Goal: Task Accomplishment & Management: Complete application form

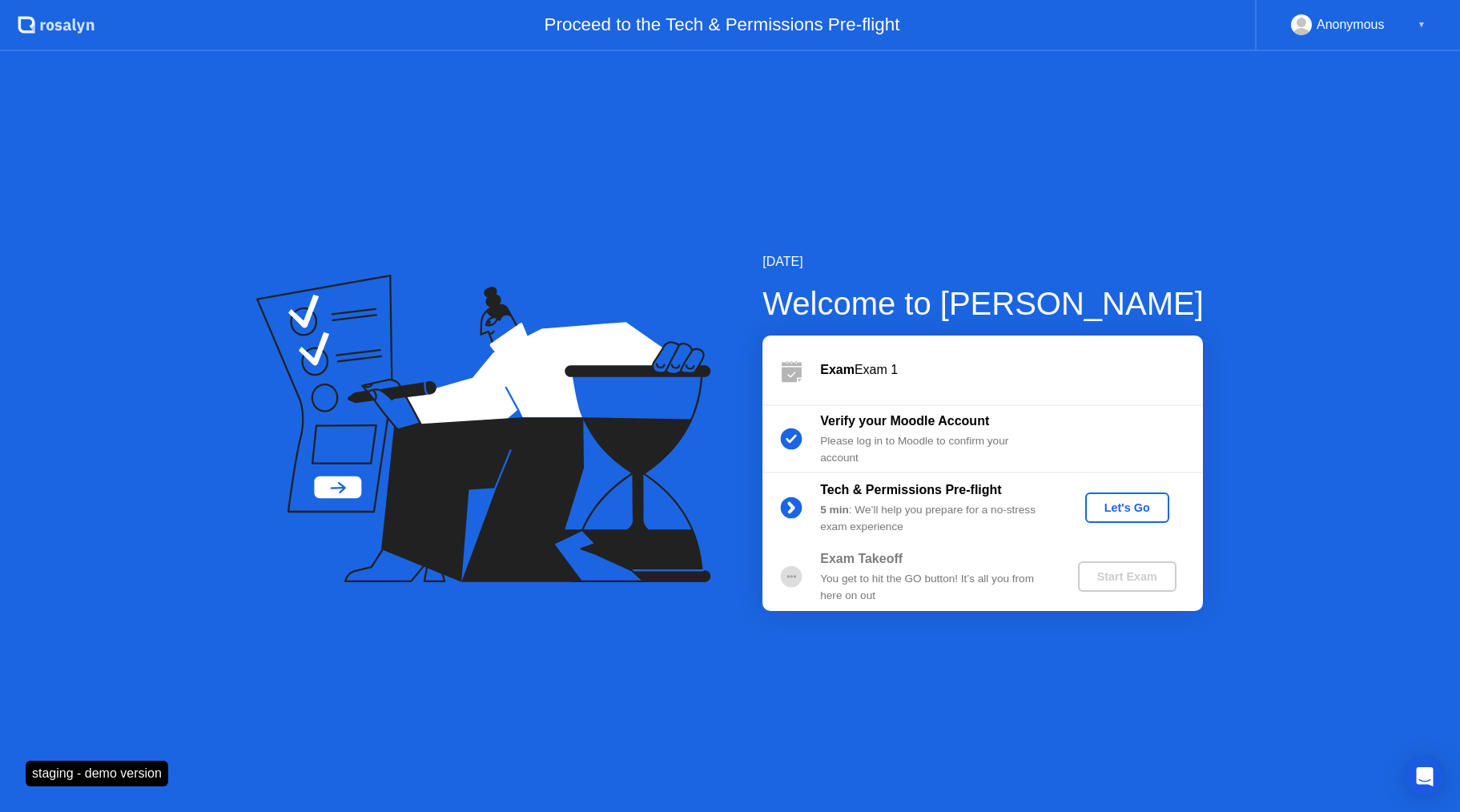
click at [1108, 512] on div "Let's Go" at bounding box center [1127, 507] width 71 height 13
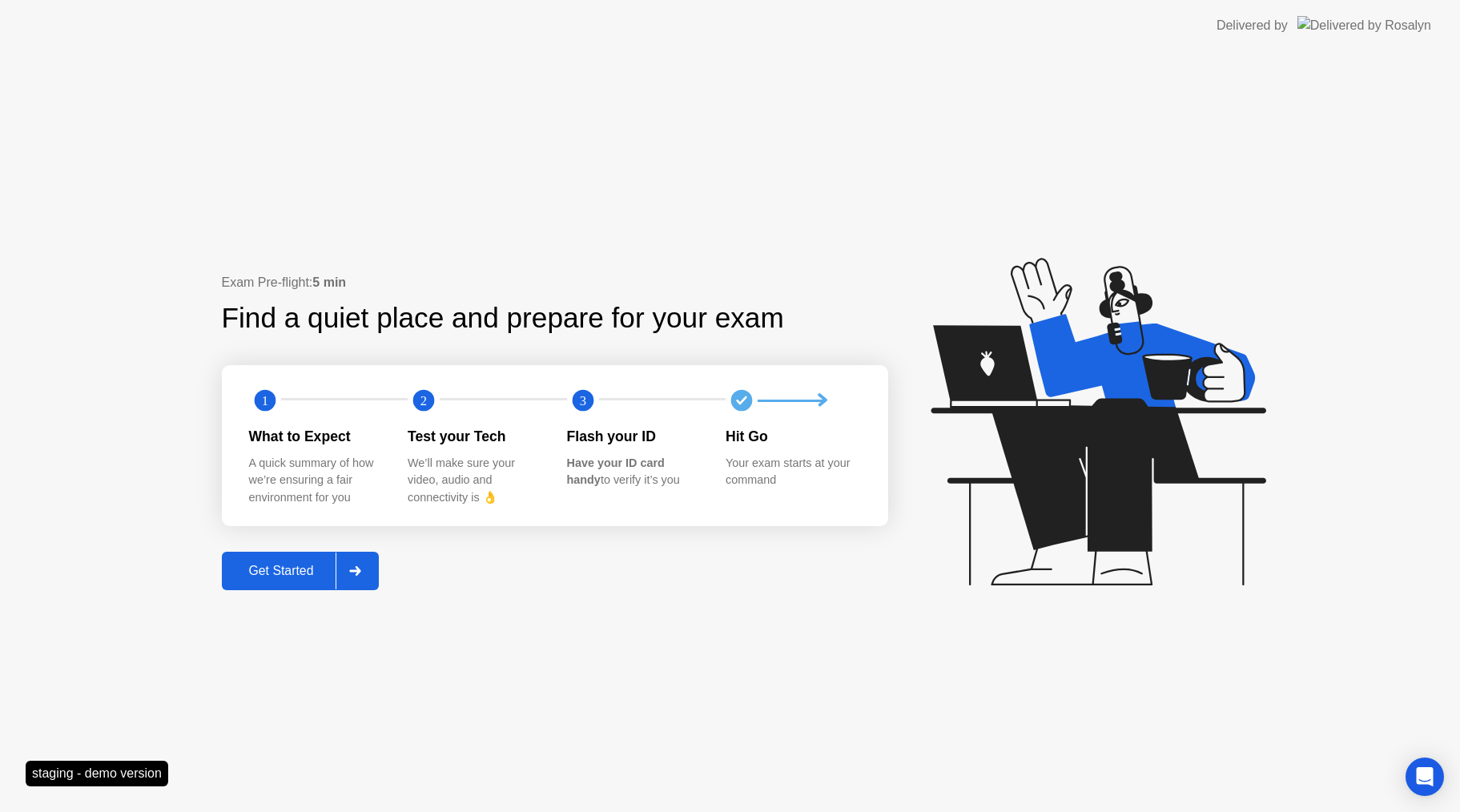
click at [284, 565] on div "Get Started" at bounding box center [281, 571] width 110 height 14
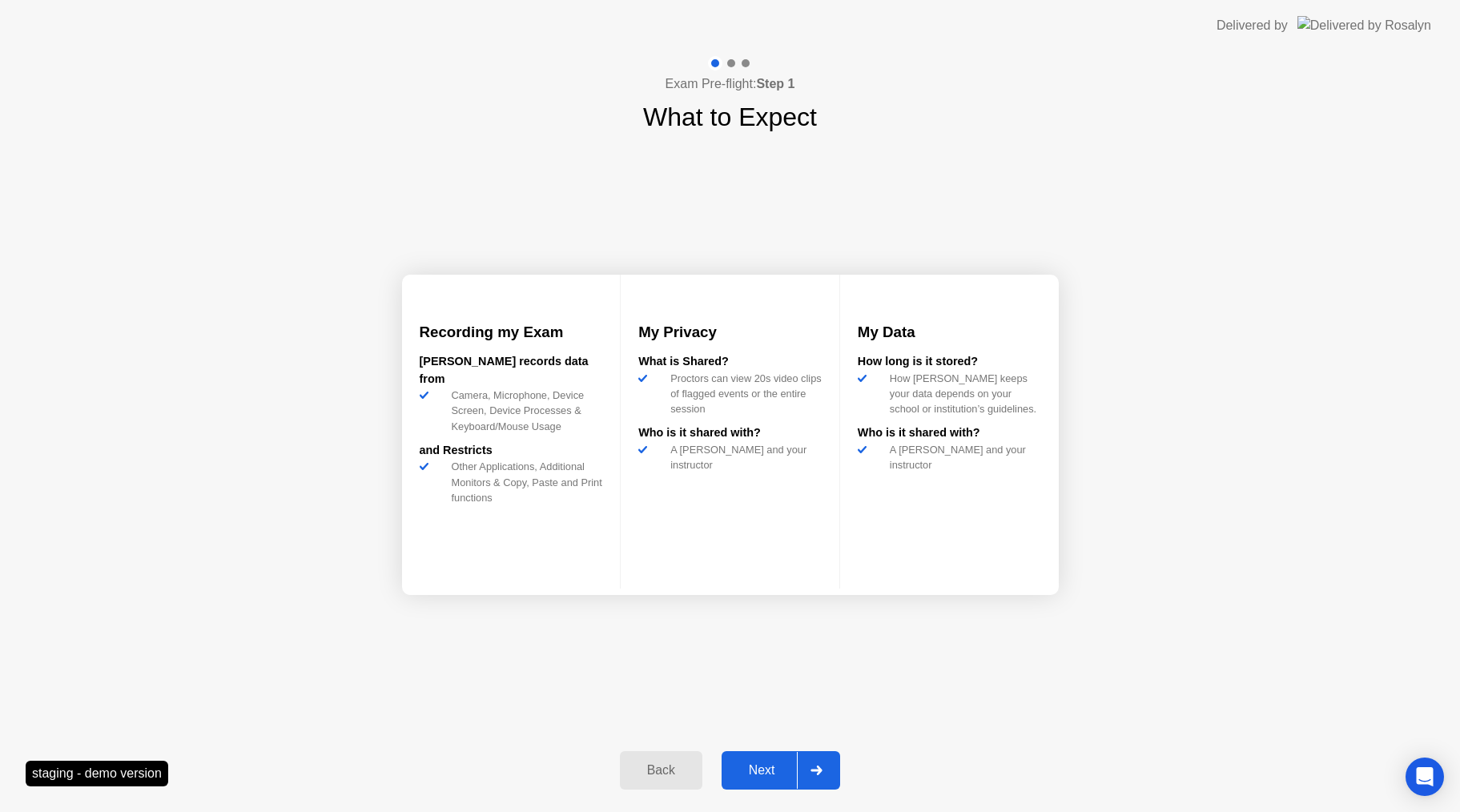
click at [759, 763] on div "Next" at bounding box center [761, 770] width 71 height 14
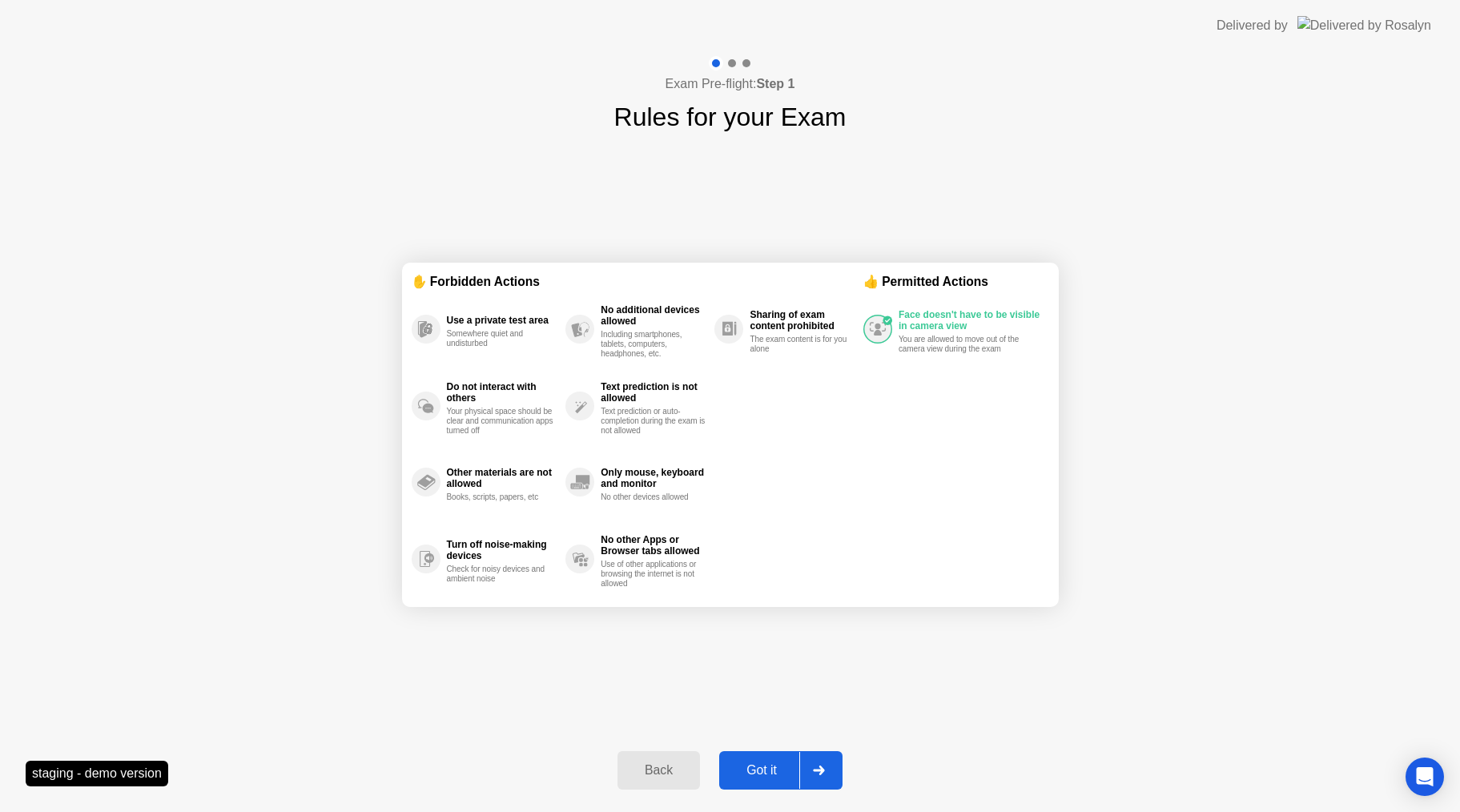
click at [759, 766] on div "Got it" at bounding box center [761, 770] width 75 height 14
select select "**********"
select select "*******"
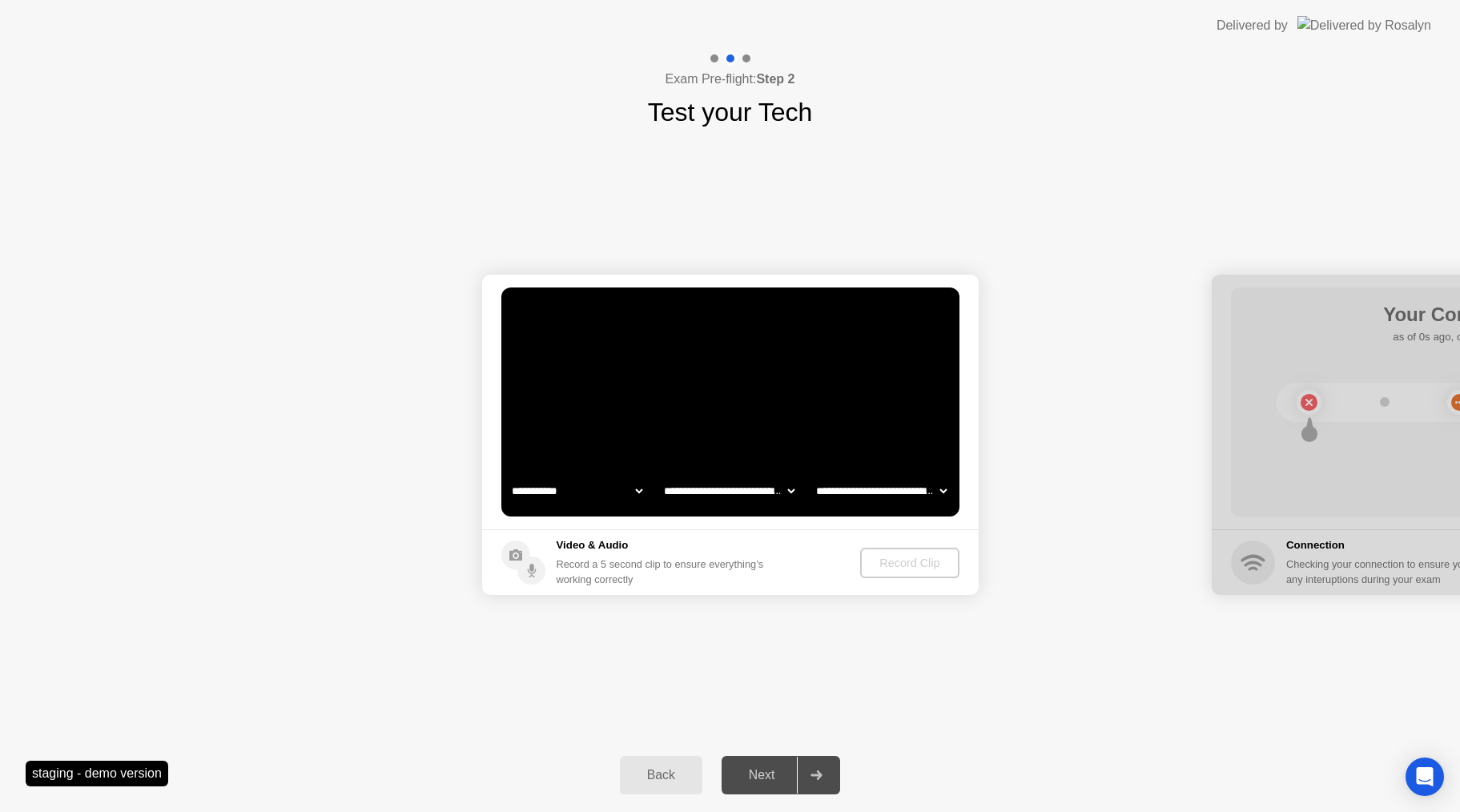
click at [675, 769] on div "Back" at bounding box center [661, 775] width 73 height 14
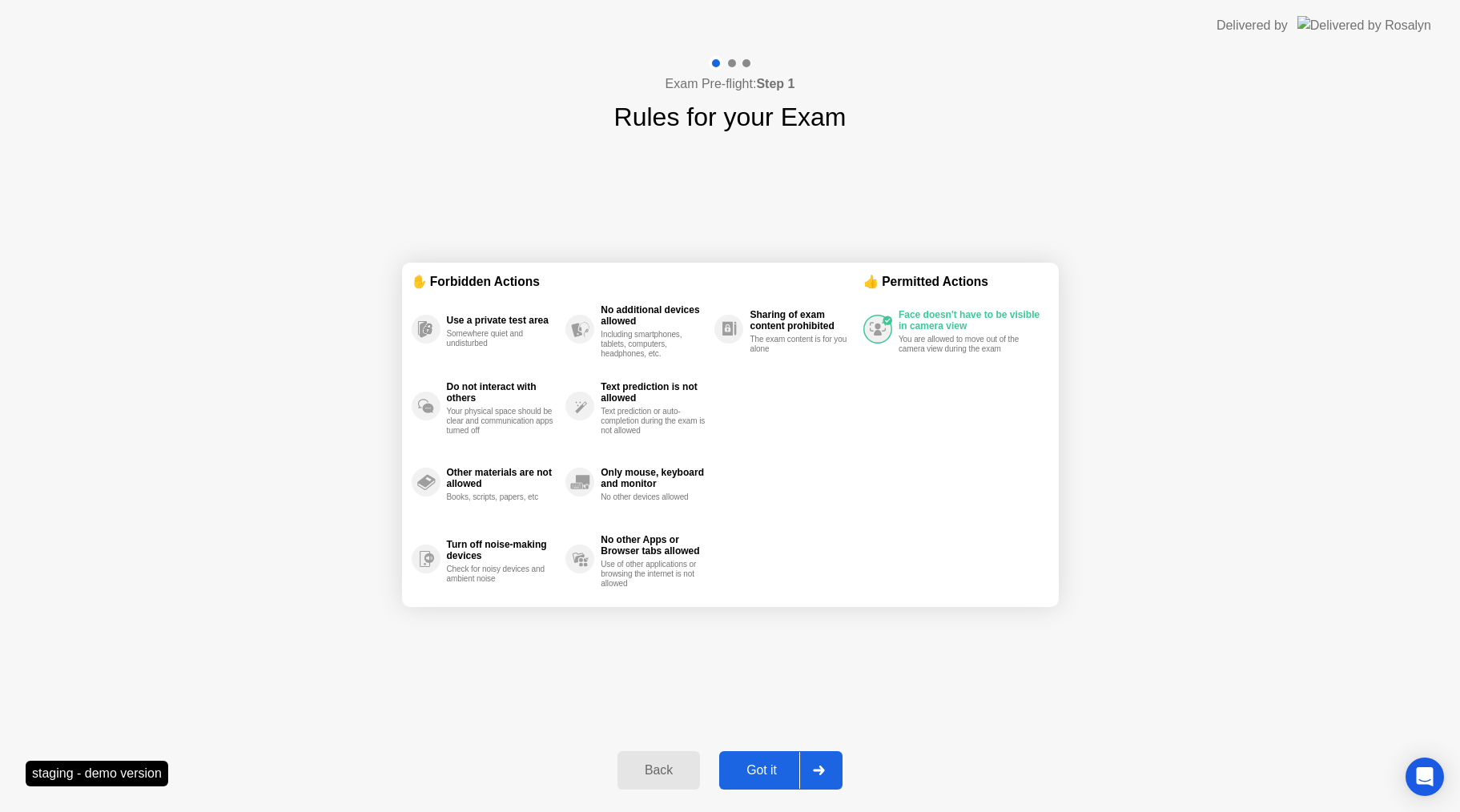
click at [773, 777] on div "Got it" at bounding box center [761, 770] width 75 height 14
select select "**********"
select select "*******"
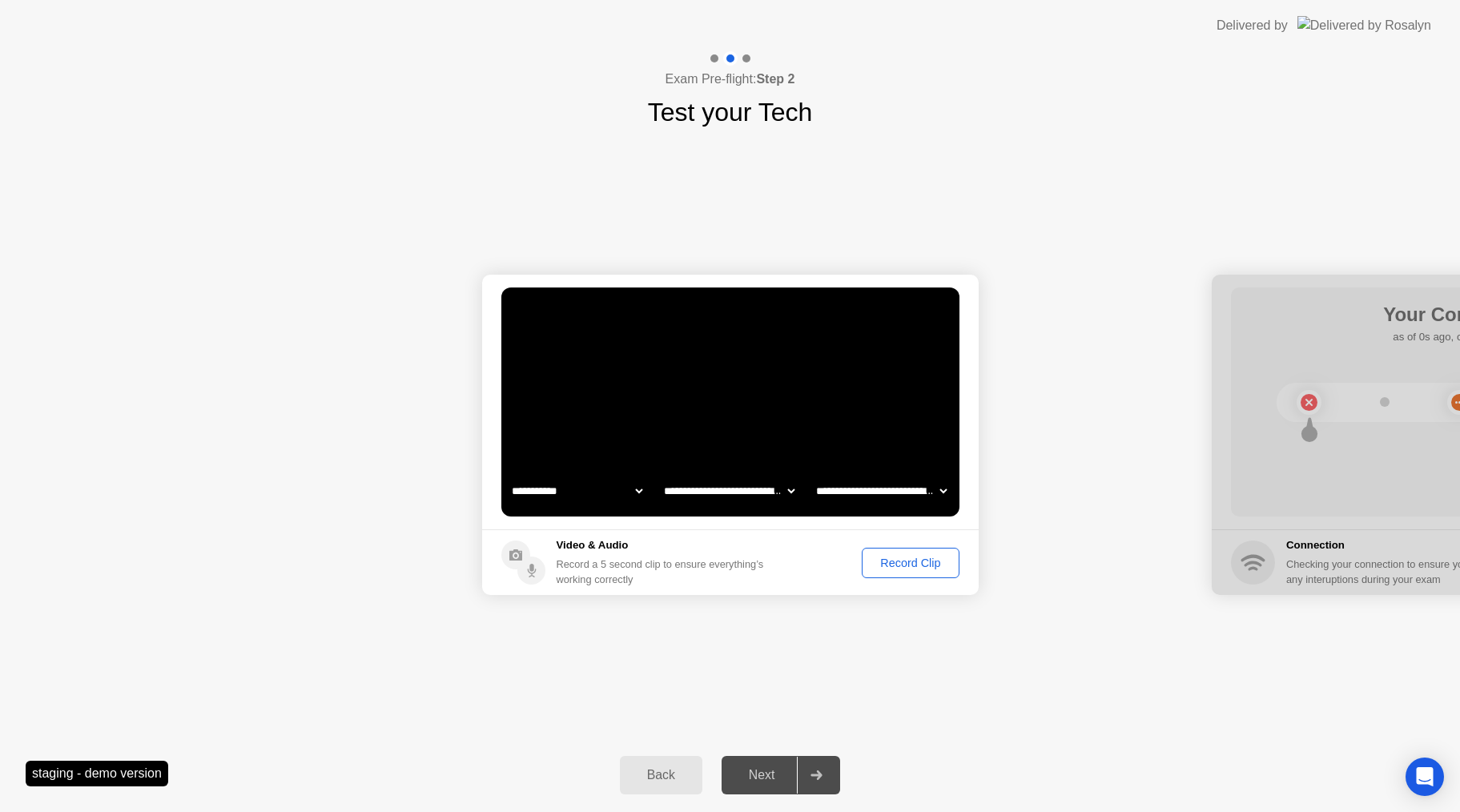
click at [886, 560] on div "Record Clip" at bounding box center [910, 563] width 86 height 13
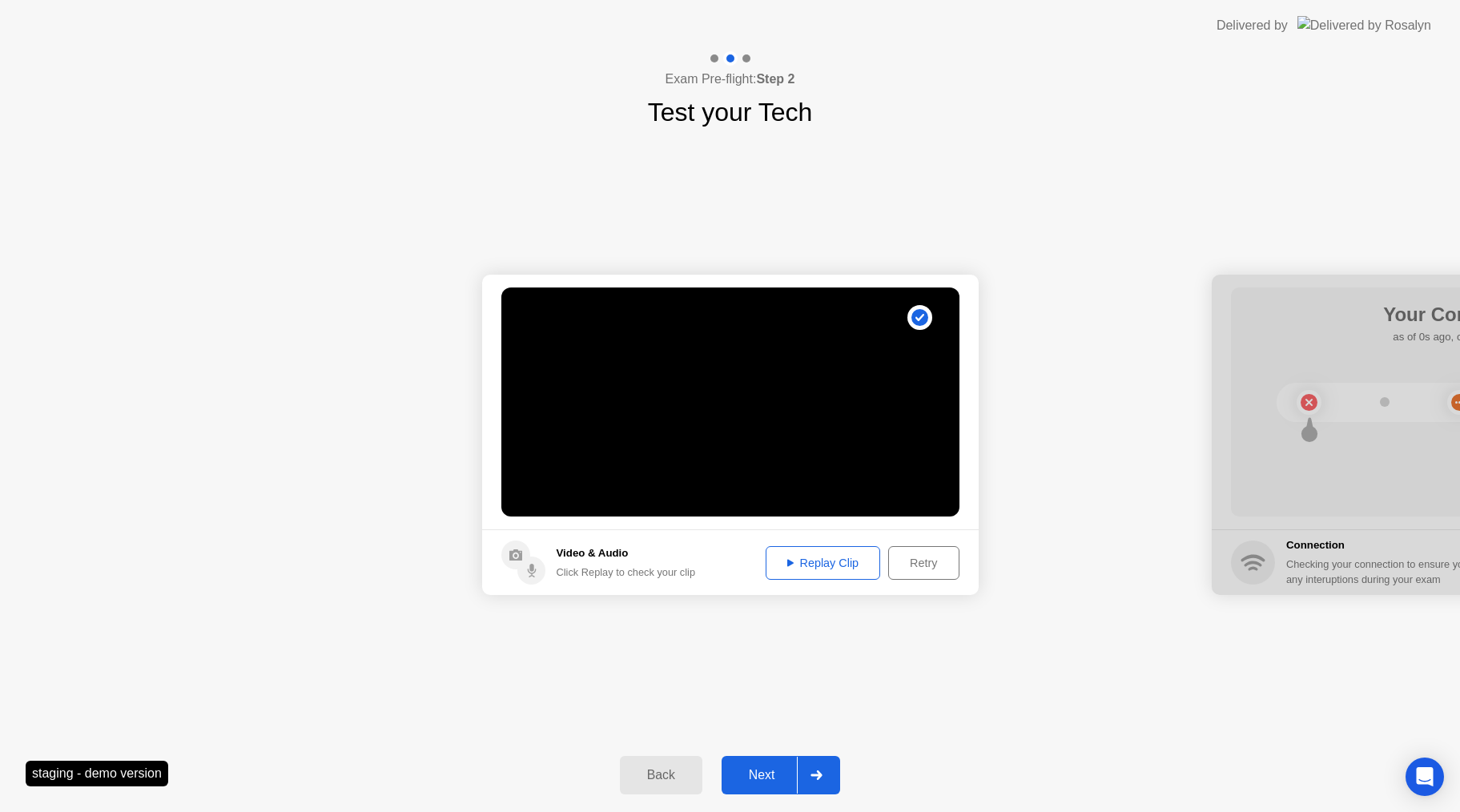
click at [760, 775] on div "Next" at bounding box center [761, 775] width 71 height 14
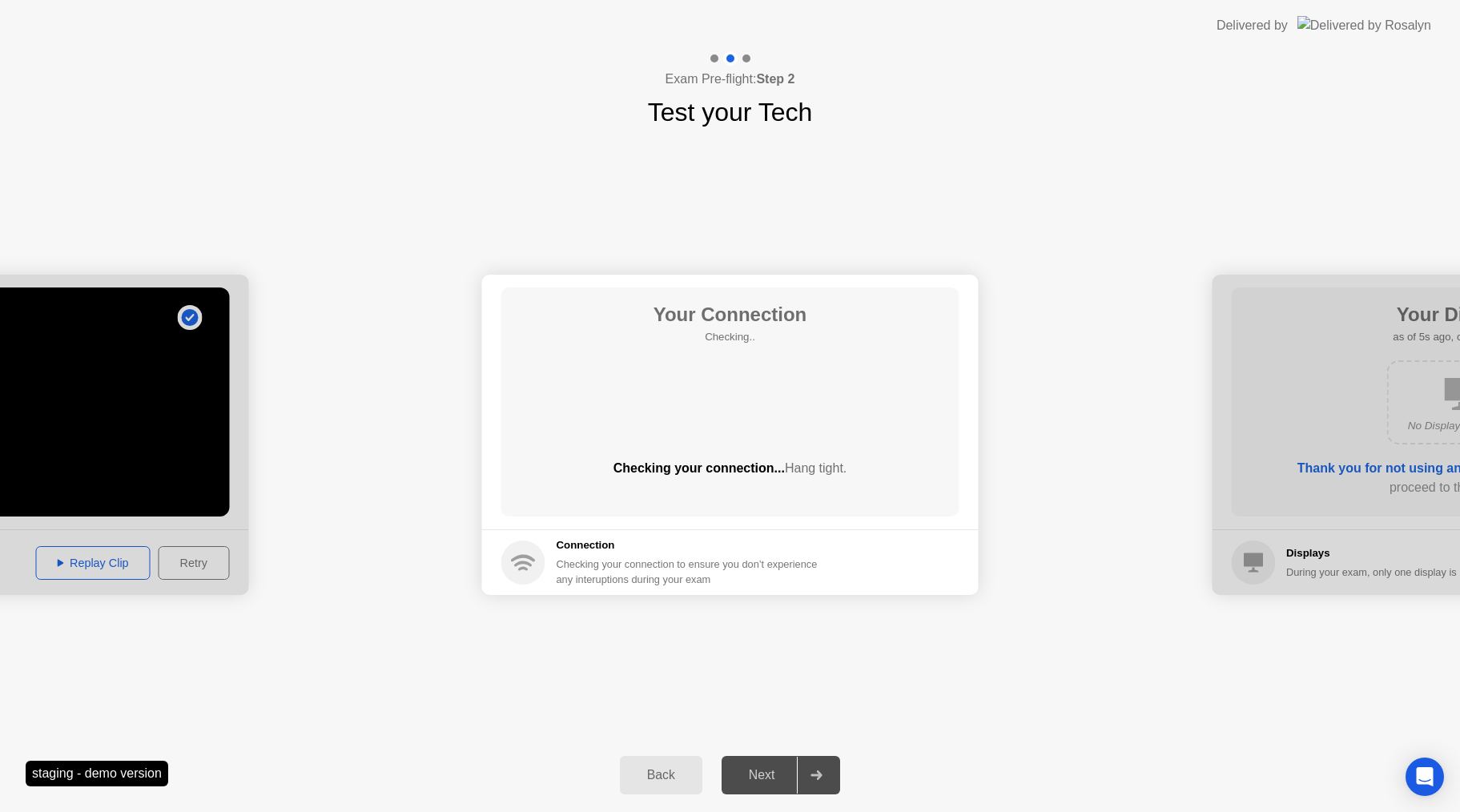
click at [760, 775] on div "Next" at bounding box center [761, 775] width 71 height 14
click at [762, 773] on div "Next" at bounding box center [761, 775] width 71 height 14
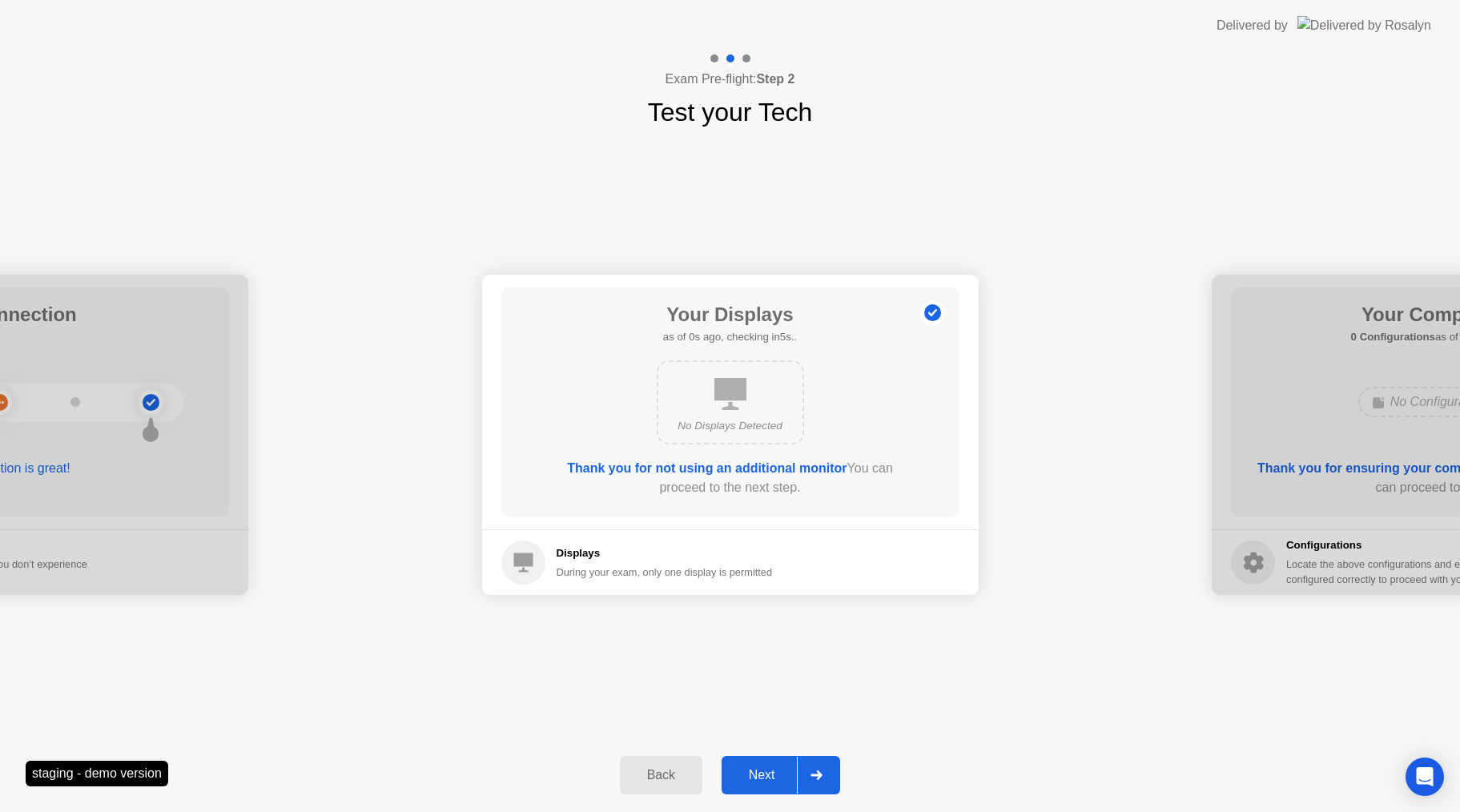
click at [762, 773] on div "Next" at bounding box center [761, 775] width 71 height 14
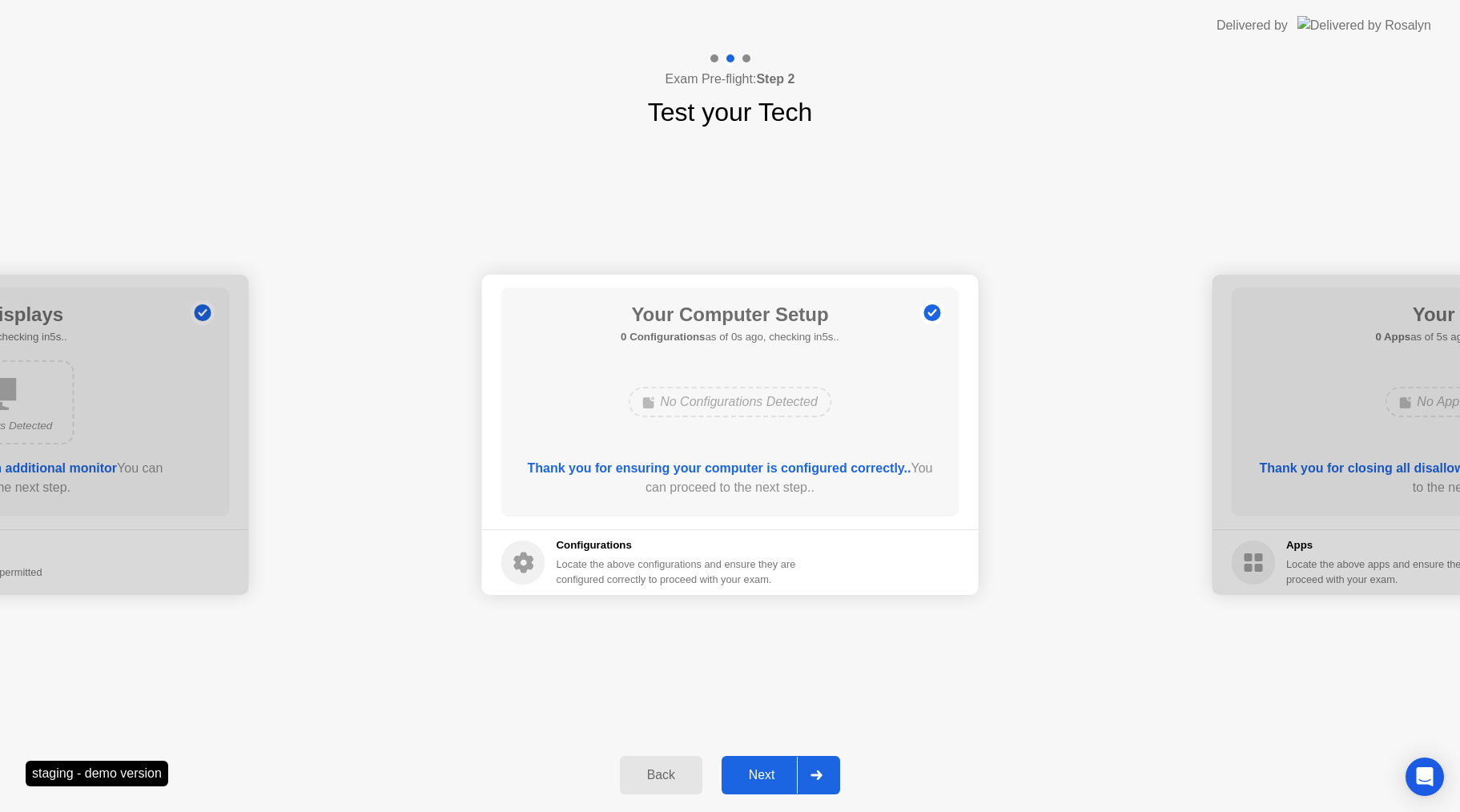
click at [762, 773] on div "Next" at bounding box center [761, 775] width 71 height 14
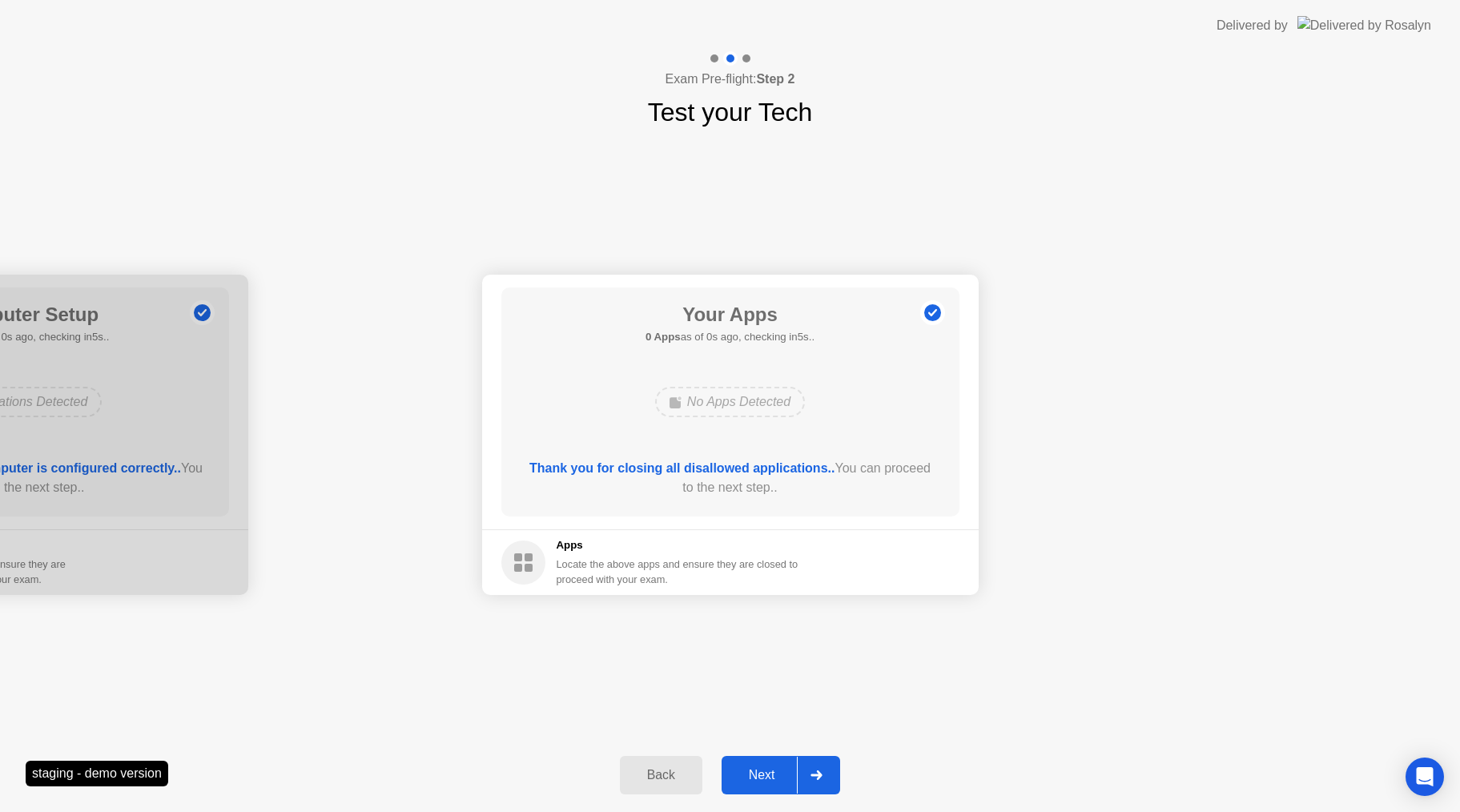
click at [762, 773] on div "Next" at bounding box center [761, 775] width 71 height 14
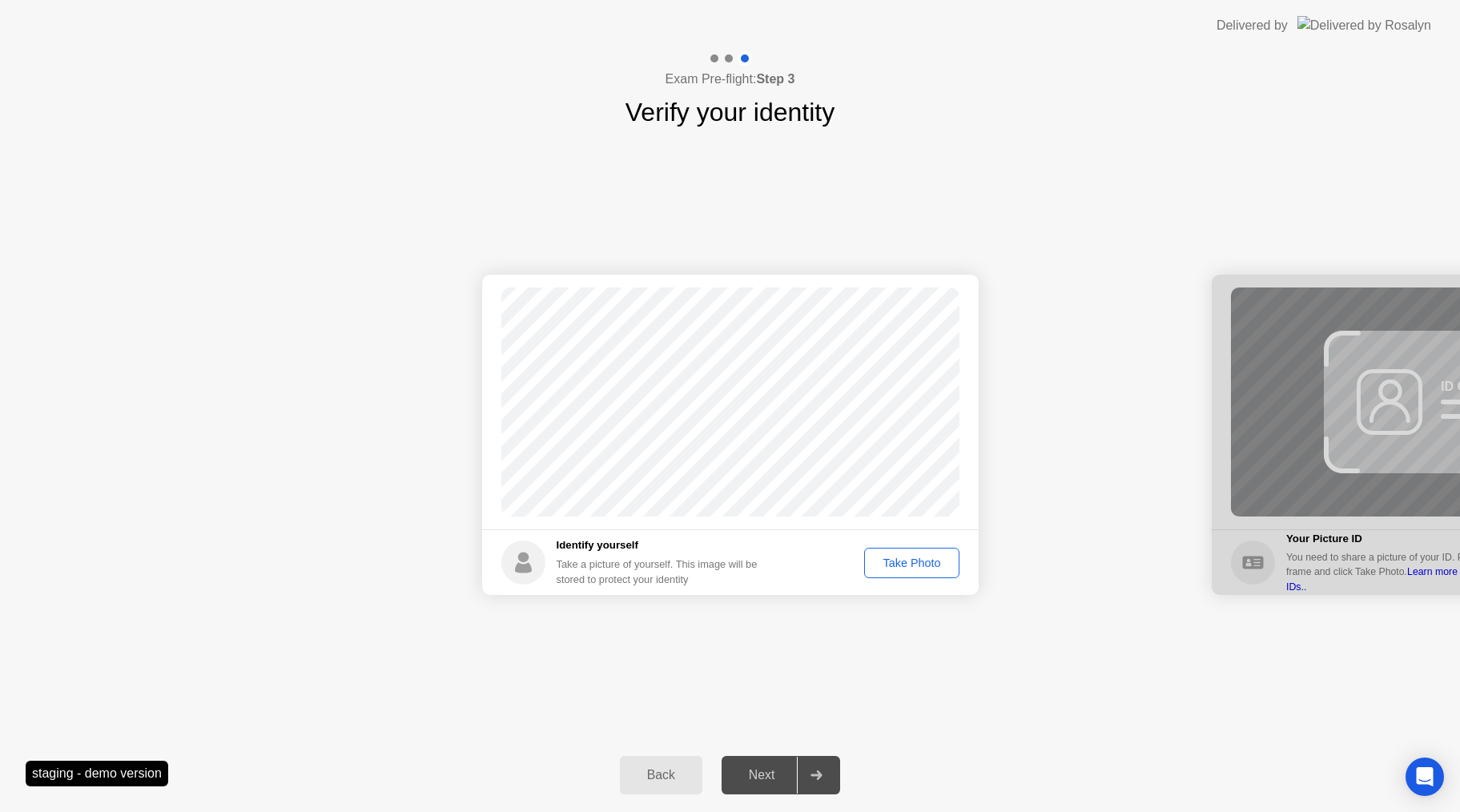
click at [762, 773] on div "Next" at bounding box center [761, 775] width 71 height 14
click at [916, 558] on div "Take Photo" at bounding box center [911, 563] width 83 height 13
drag, startPoint x: 229, startPoint y: 109, endPoint x: 765, endPoint y: 772, distance: 852.6
click at [765, 772] on div "Next" at bounding box center [761, 775] width 71 height 14
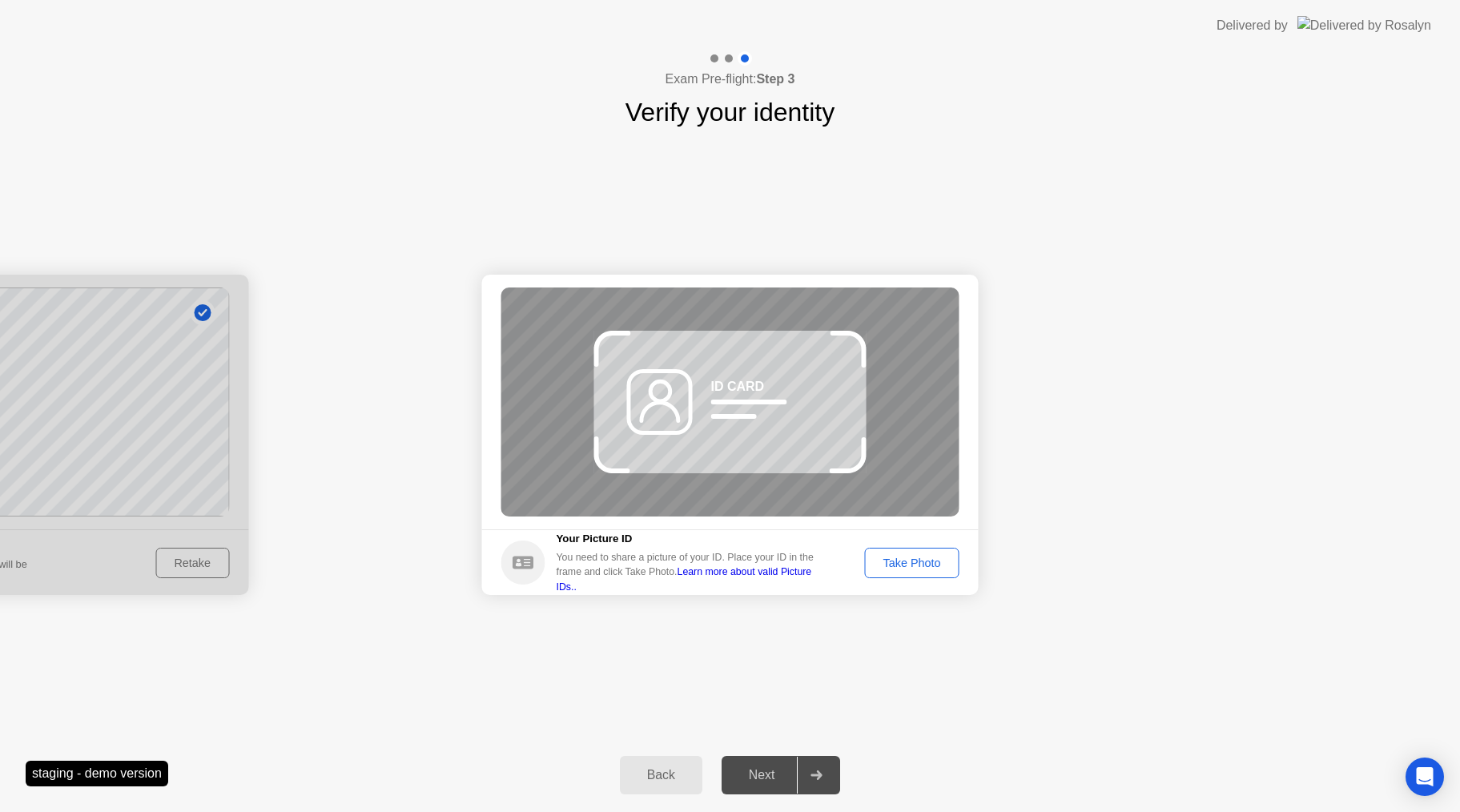
drag, startPoint x: 765, startPoint y: 772, endPoint x: 901, endPoint y: 565, distance: 247.7
click at [901, 565] on div "Take Photo" at bounding box center [911, 563] width 83 height 13
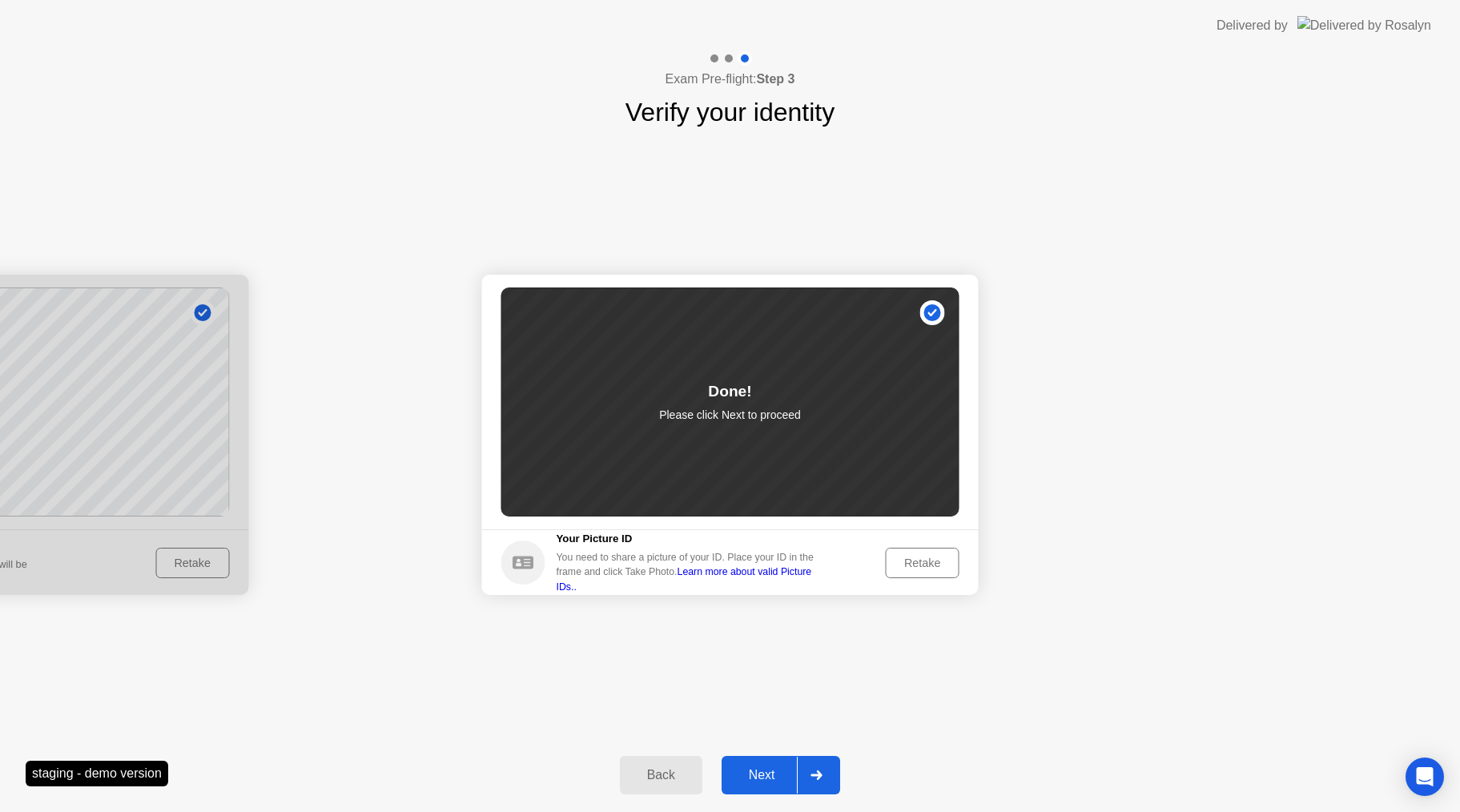
click at [757, 772] on div "Next" at bounding box center [761, 775] width 71 height 14
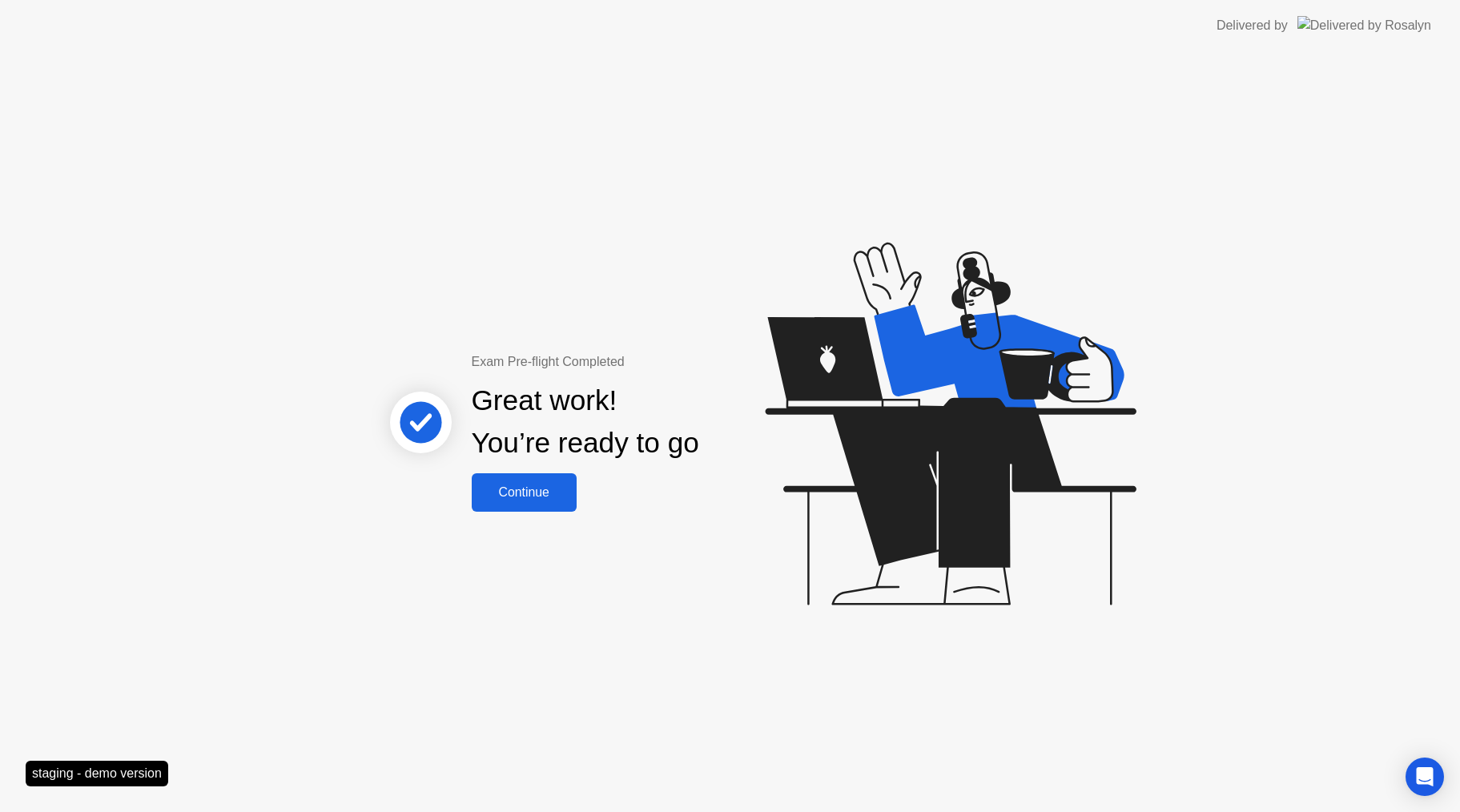
drag, startPoint x: 901, startPoint y: 565, endPoint x: 530, endPoint y: 497, distance: 377.2
click at [530, 497] on div "Continue" at bounding box center [525, 492] width 96 height 14
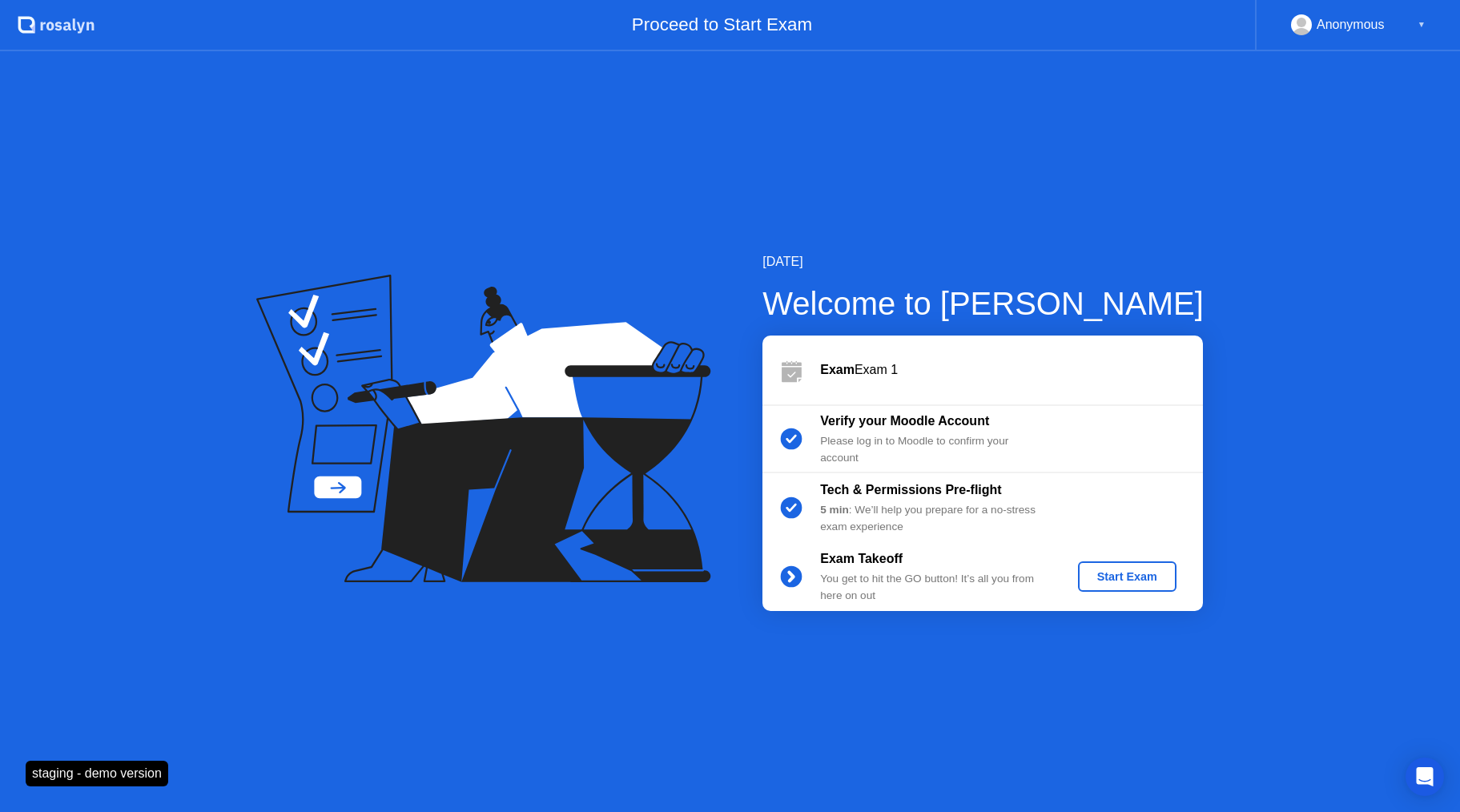
click at [1131, 573] on div "Start Exam" at bounding box center [1128, 577] width 86 height 13
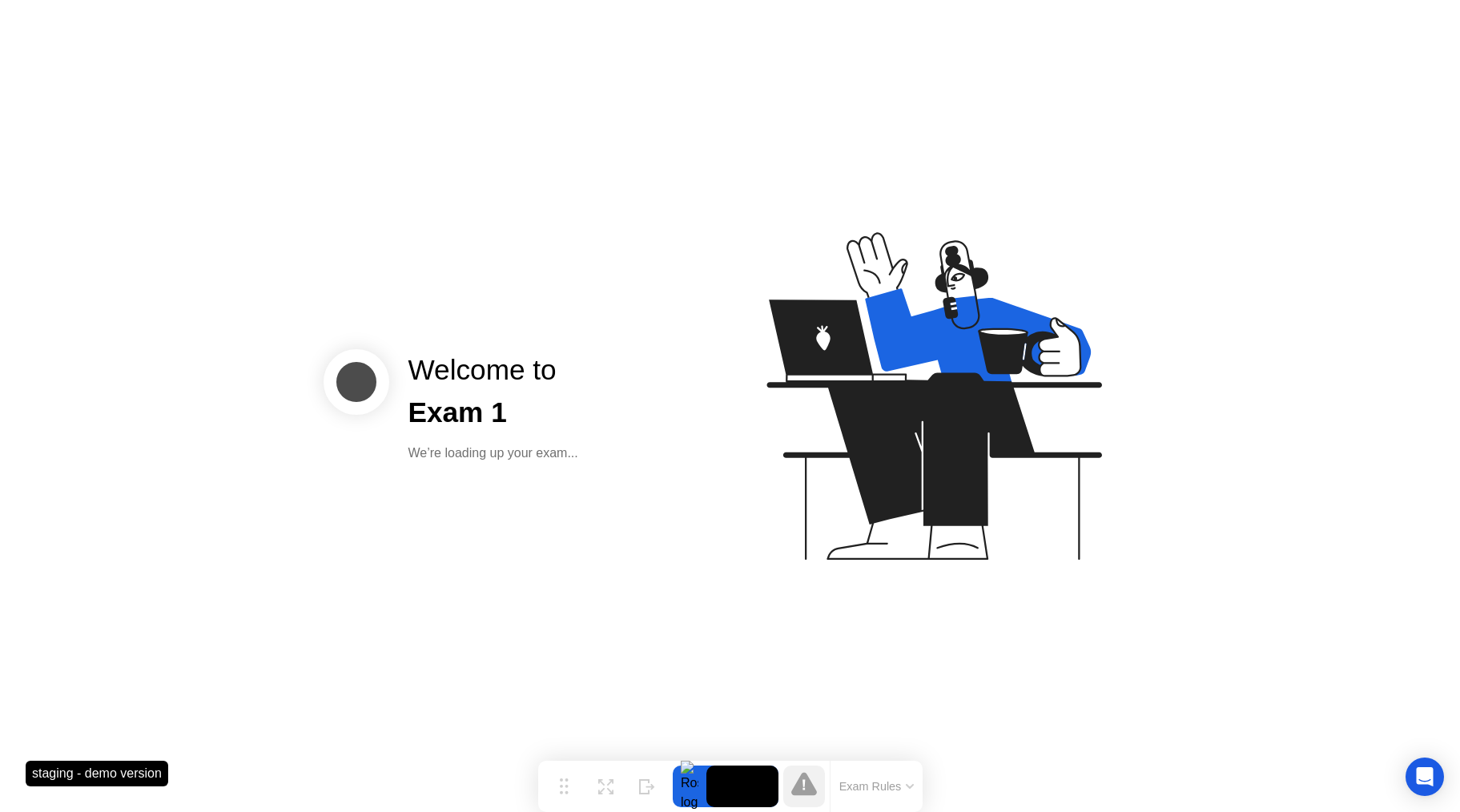
click at [204, 163] on div "Welcome to Exam 1 We’re loading up your exam..." at bounding box center [730, 406] width 1460 height 812
click at [215, 179] on div "Welcome to Exam 1 We’re loading up your exam..." at bounding box center [730, 406] width 1460 height 812
